Goal: Information Seeking & Learning: Learn about a topic

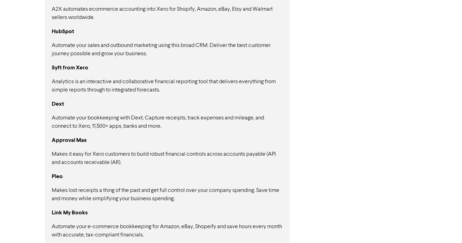
scroll to position [578, 0]
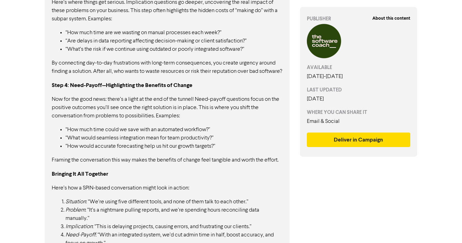
scroll to position [483, 0]
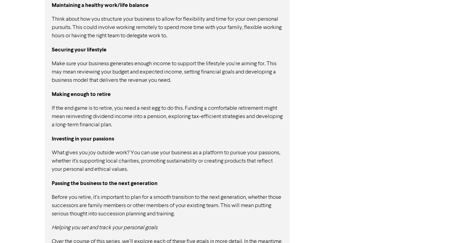
scroll to position [557, 0]
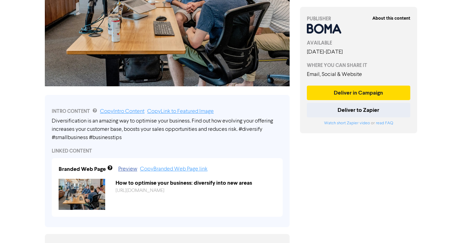
scroll to position [54, 0]
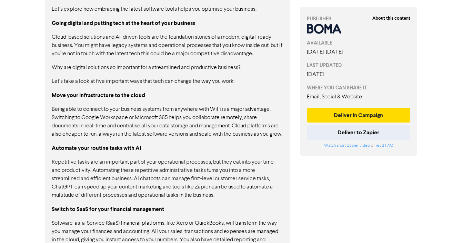
scroll to position [452, 0]
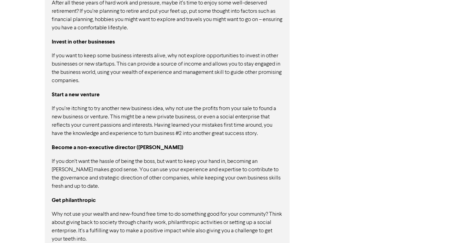
scroll to position [590, 0]
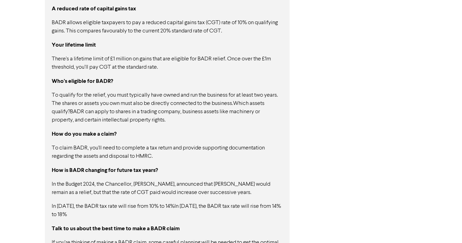
scroll to position [574, 0]
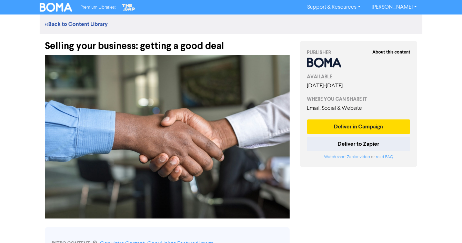
click at [402, 10] on link "[PERSON_NAME]" at bounding box center [394, 7] width 56 height 11
click at [58, 24] on link "<< Back to Content Library" at bounding box center [76, 24] width 63 height 7
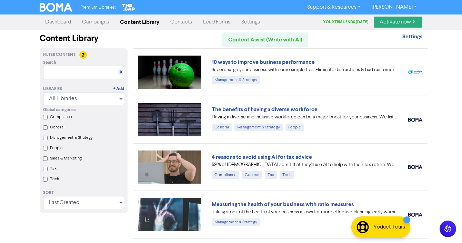
click at [185, 22] on link "Contacts" at bounding box center [181, 22] width 33 height 14
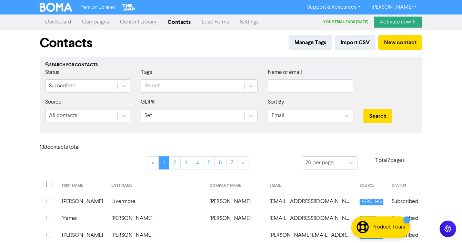
click at [99, 25] on link "Campaigns" at bounding box center [96, 22] width 38 height 14
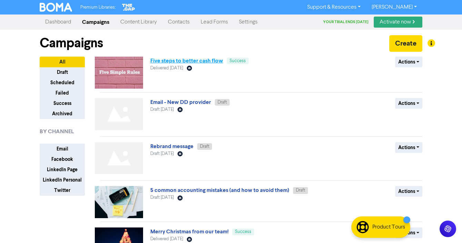
click at [205, 57] on link "Five steps to better cash flow" at bounding box center [186, 60] width 73 height 7
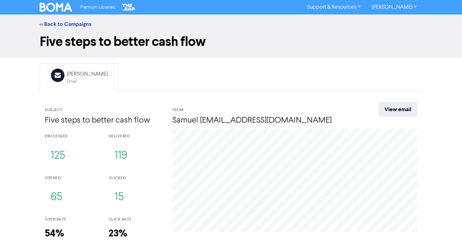
click at [56, 28] on div "<< Back to Campaigns" at bounding box center [230, 24] width 393 height 8
click at [56, 26] on link "<< Back to Campaigns" at bounding box center [66, 24] width 52 height 7
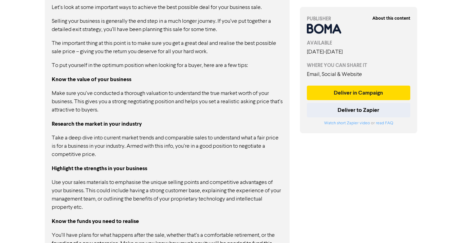
scroll to position [526, 0]
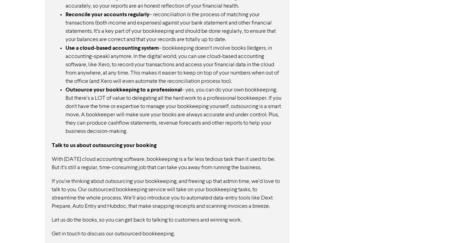
scroll to position [700, 0]
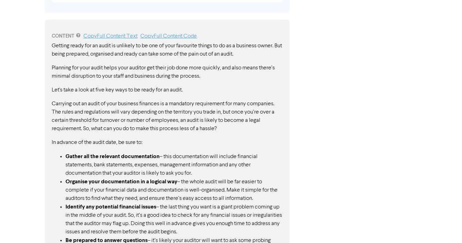
scroll to position [490, 0]
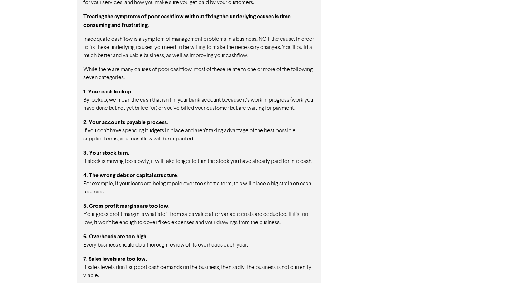
scroll to position [490, 0]
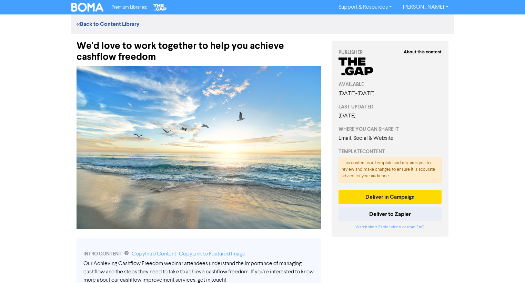
scroll to position [180, 0]
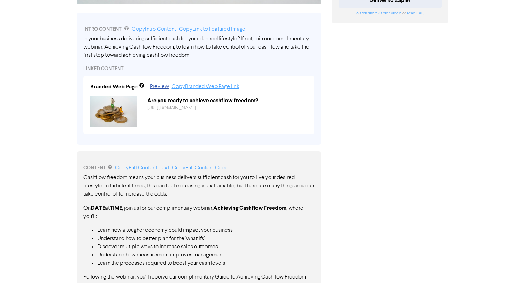
scroll to position [255, 0]
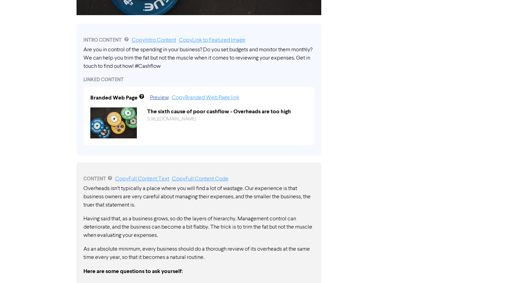
scroll to position [412, 0]
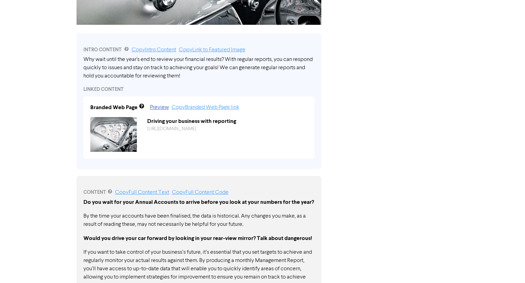
scroll to position [368, 0]
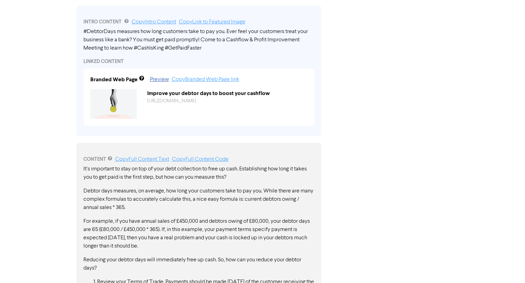
scroll to position [411, 0]
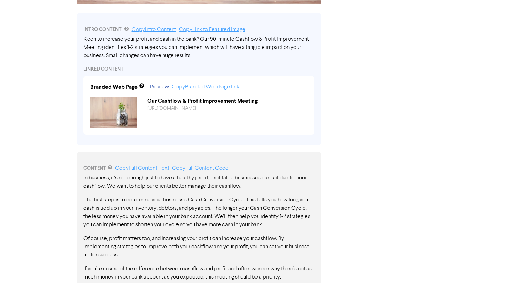
scroll to position [391, 0]
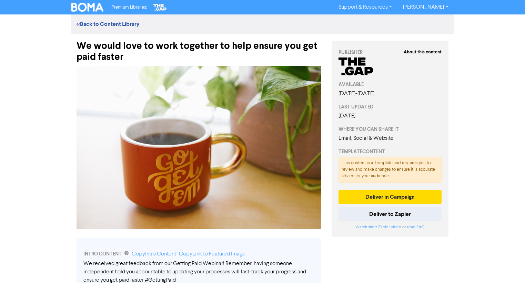
scroll to position [180, 0]
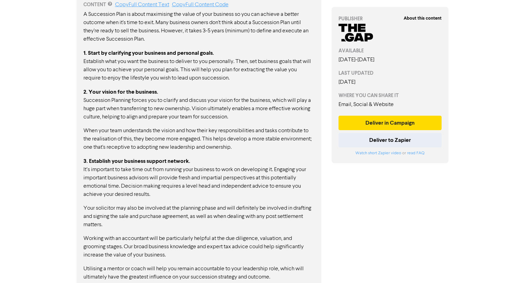
scroll to position [433, 0]
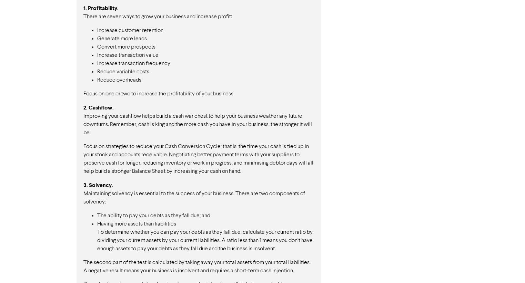
scroll to position [563, 0]
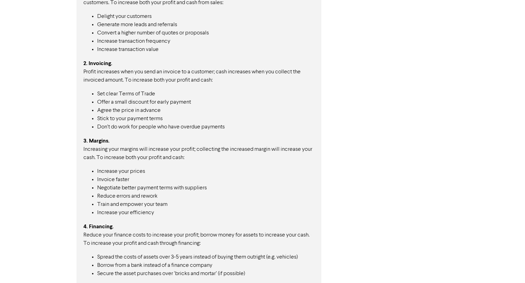
scroll to position [549, 0]
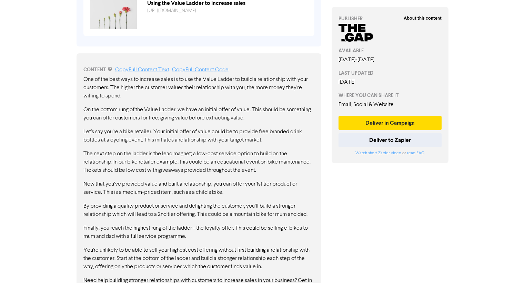
scroll to position [358, 0]
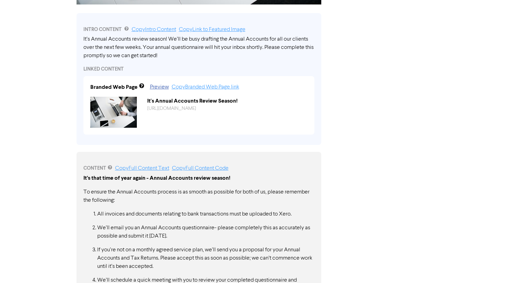
scroll to position [404, 0]
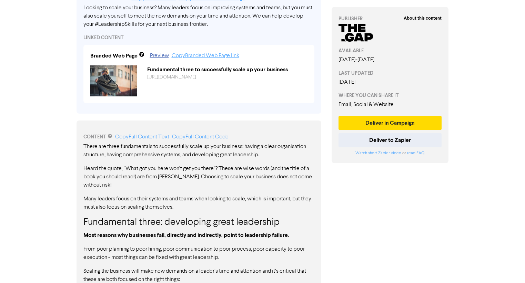
scroll to position [96, 0]
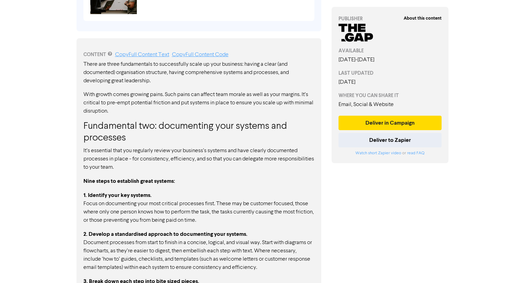
scroll to position [364, 0]
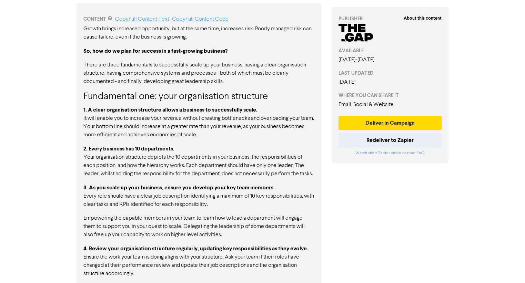
scroll to position [399, 0]
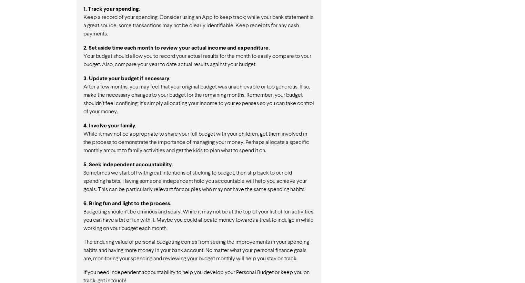
scroll to position [442, 0]
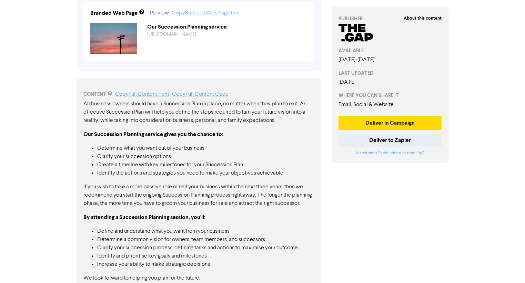
scroll to position [299, 0]
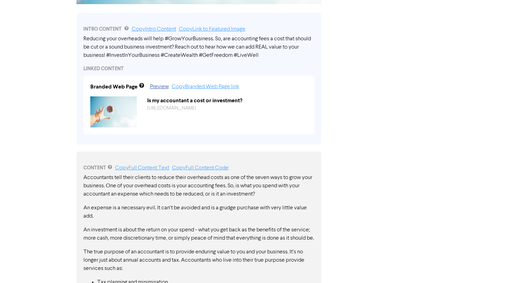
scroll to position [315, 0]
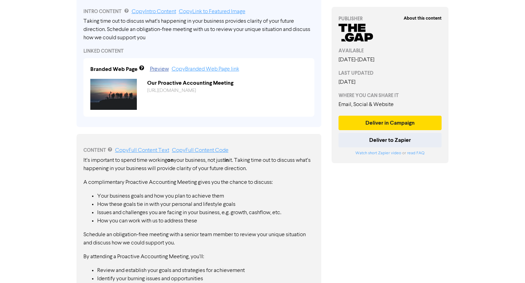
scroll to position [144, 0]
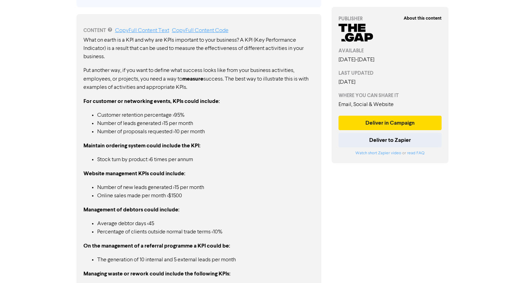
scroll to position [329, 0]
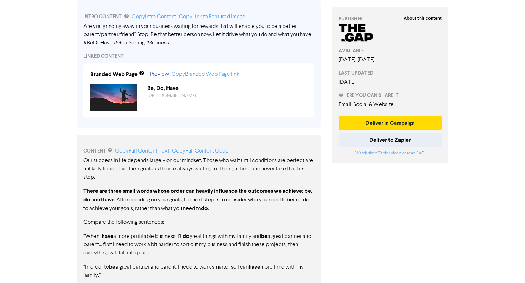
scroll to position [336, 0]
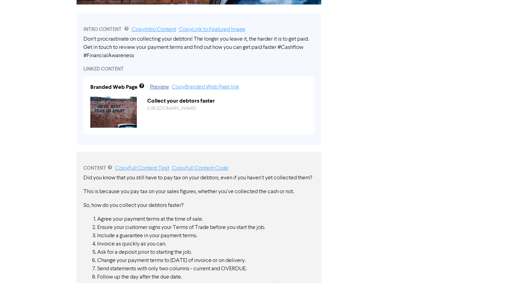
scroll to position [332, 0]
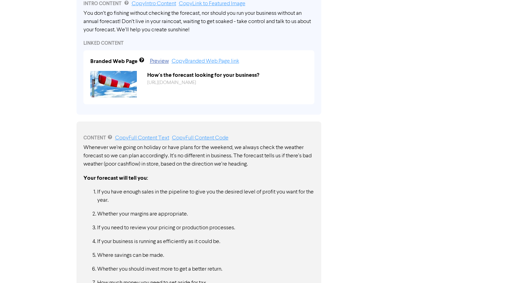
scroll to position [363, 0]
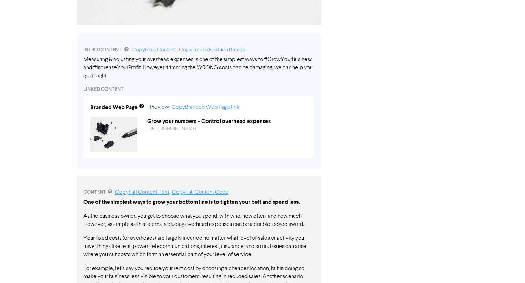
scroll to position [393, 0]
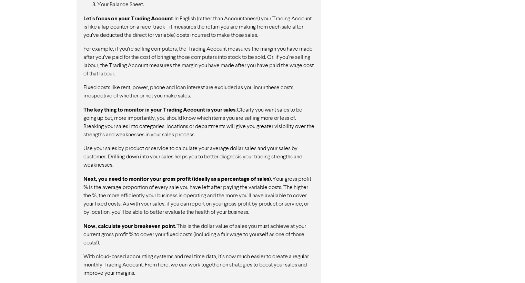
scroll to position [479, 0]
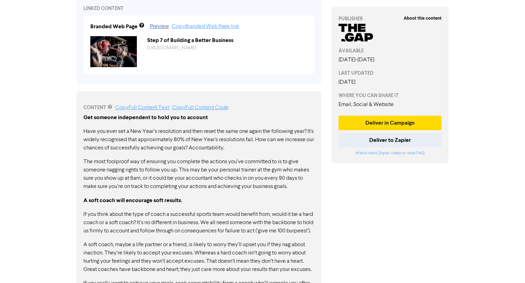
scroll to position [338, 0]
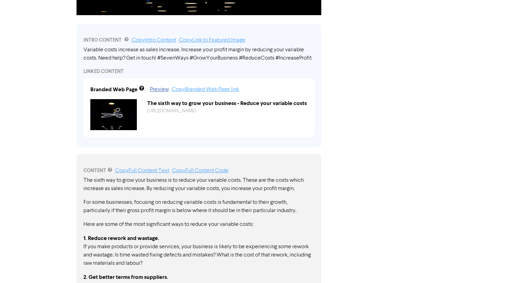
scroll to position [375, 0]
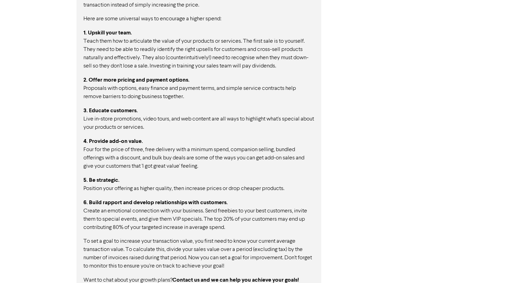
scroll to position [456, 0]
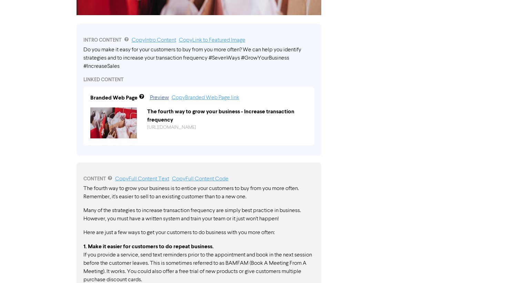
scroll to position [423, 0]
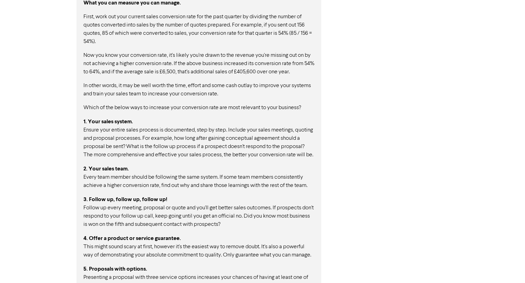
scroll to position [509, 0]
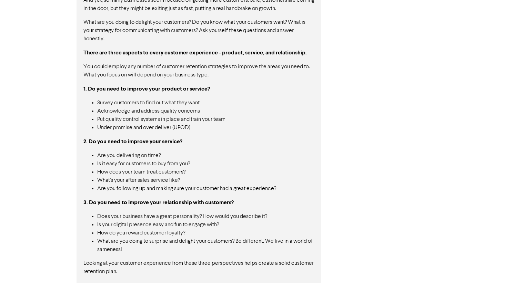
scroll to position [469, 0]
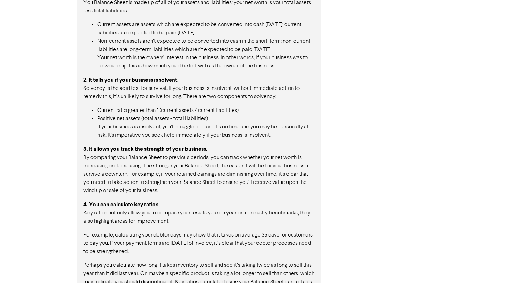
scroll to position [482, 0]
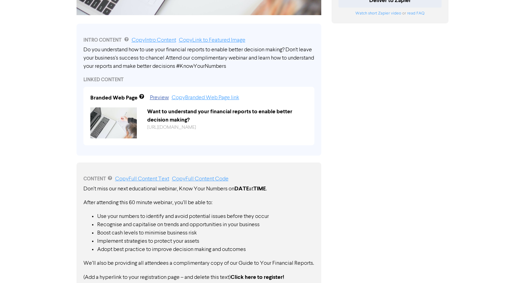
scroll to position [233, 0]
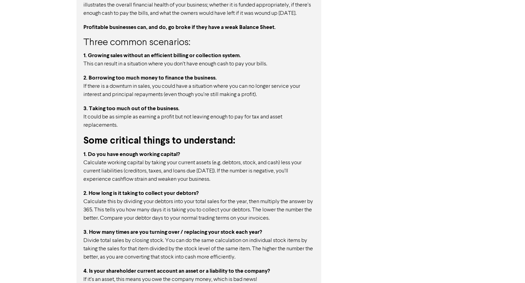
scroll to position [541, 0]
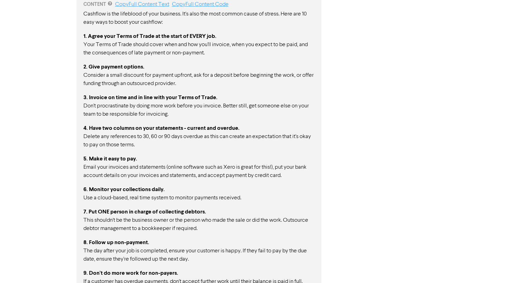
scroll to position [532, 0]
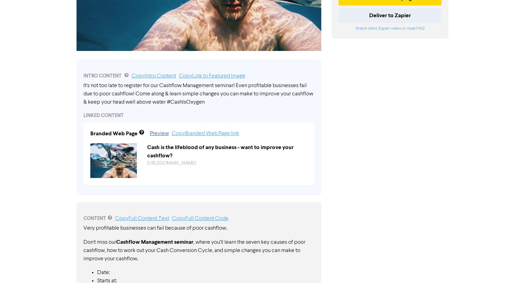
scroll to position [295, 0]
